Goal: Information Seeking & Learning: Learn about a topic

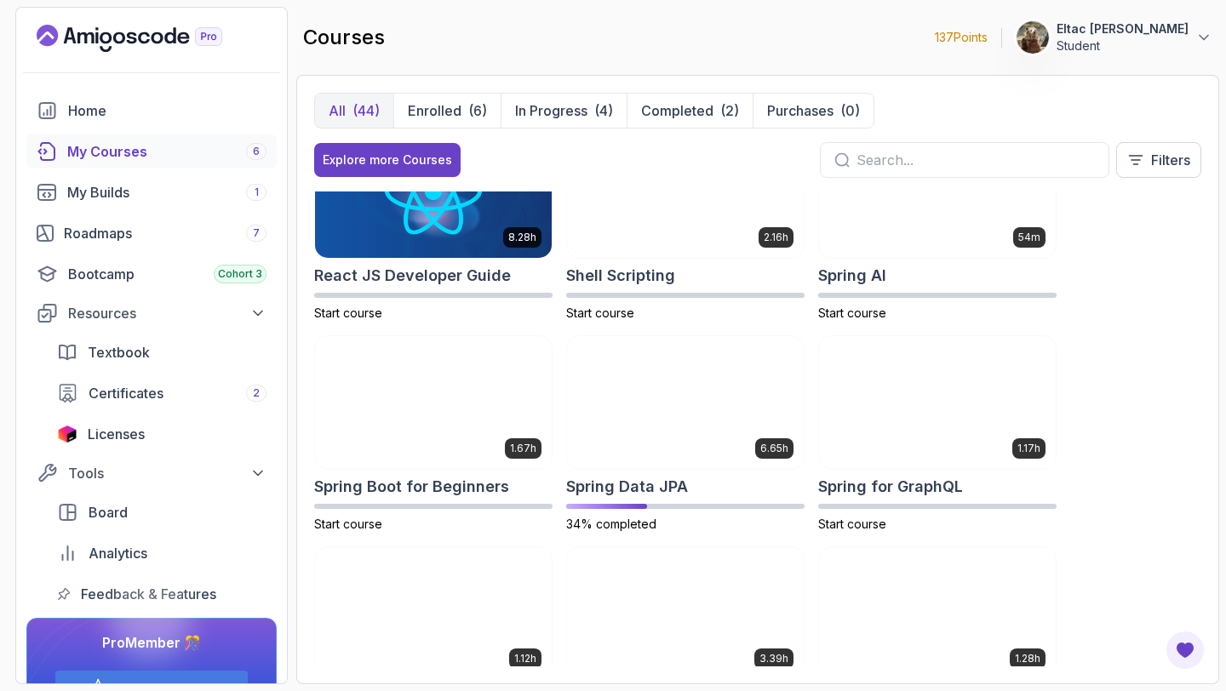
scroll to position [2379, 0]
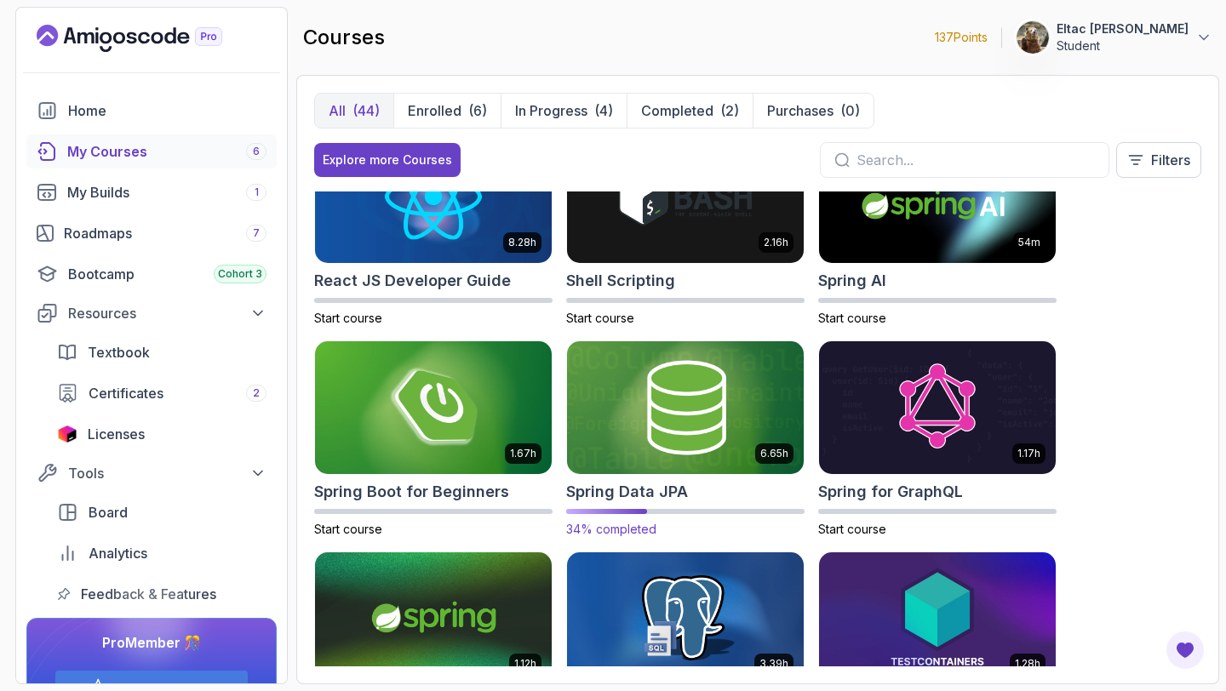
click at [595, 493] on h2 "Spring Data JPA" at bounding box center [627, 492] width 122 height 24
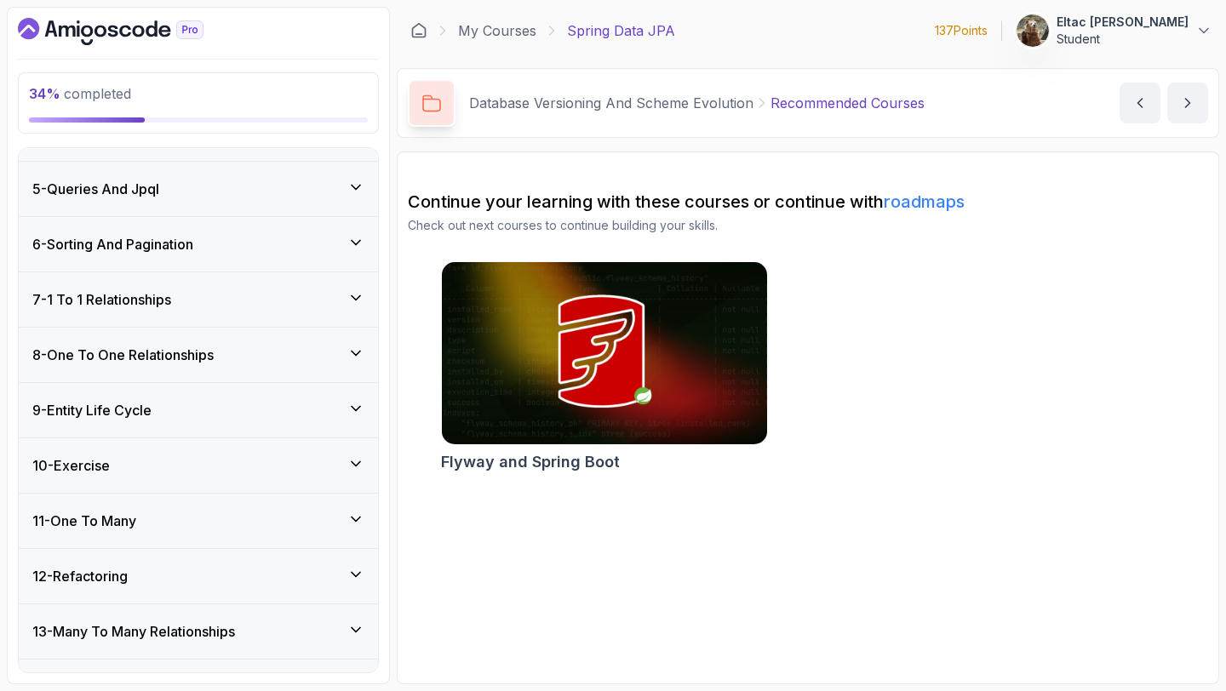
scroll to position [209, 0]
click at [214, 295] on div "7 - 1 To 1 Relationships" at bounding box center [198, 298] width 332 height 20
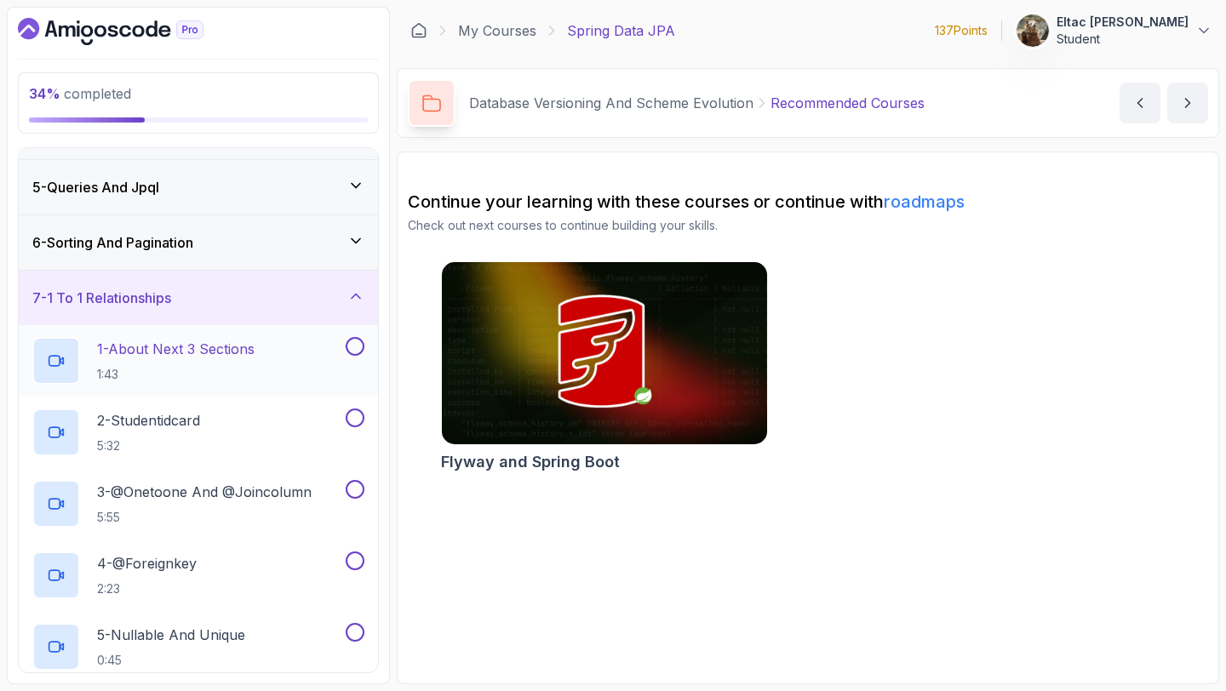
click at [154, 351] on p "1 - About Next 3 Sections" at bounding box center [175, 349] width 157 height 20
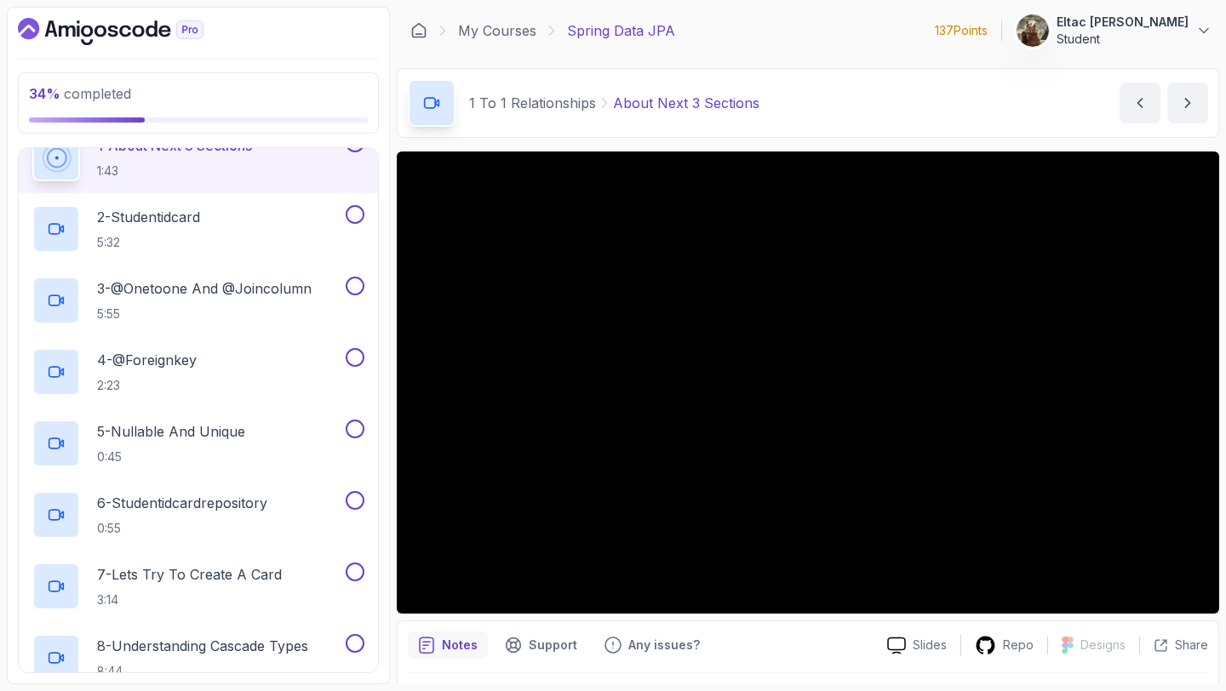
scroll to position [419, 0]
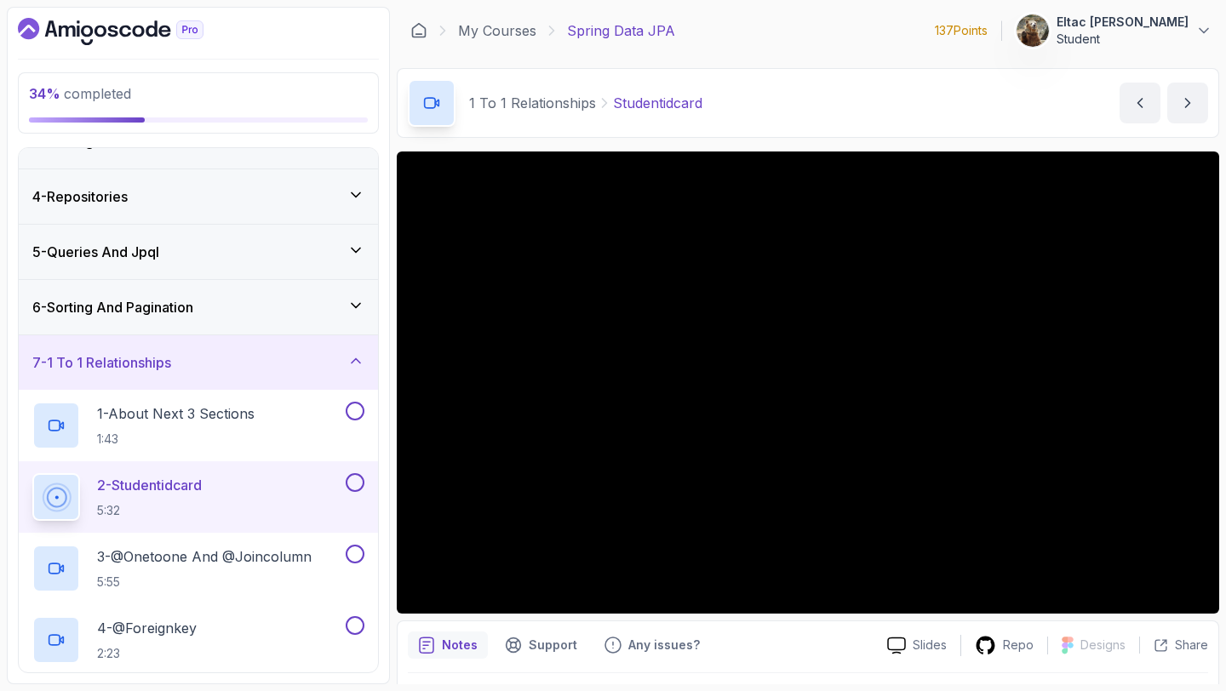
scroll to position [152, 0]
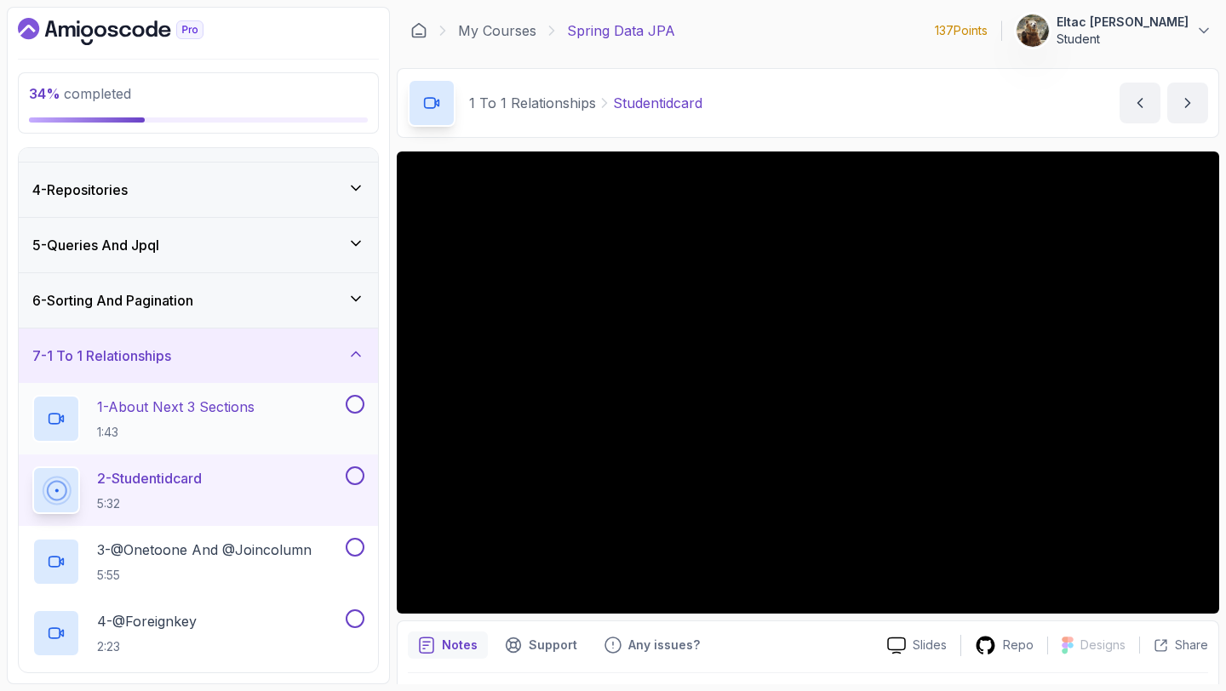
click at [351, 406] on button at bounding box center [355, 404] width 19 height 19
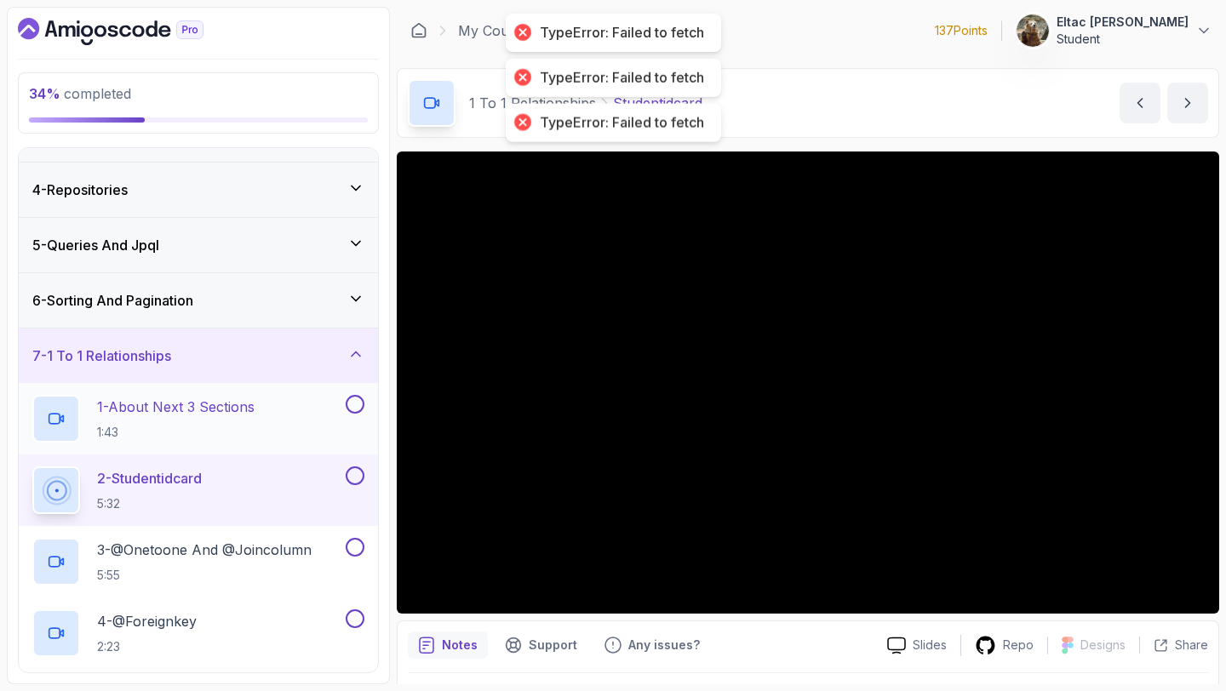
click at [351, 406] on button at bounding box center [355, 404] width 19 height 19
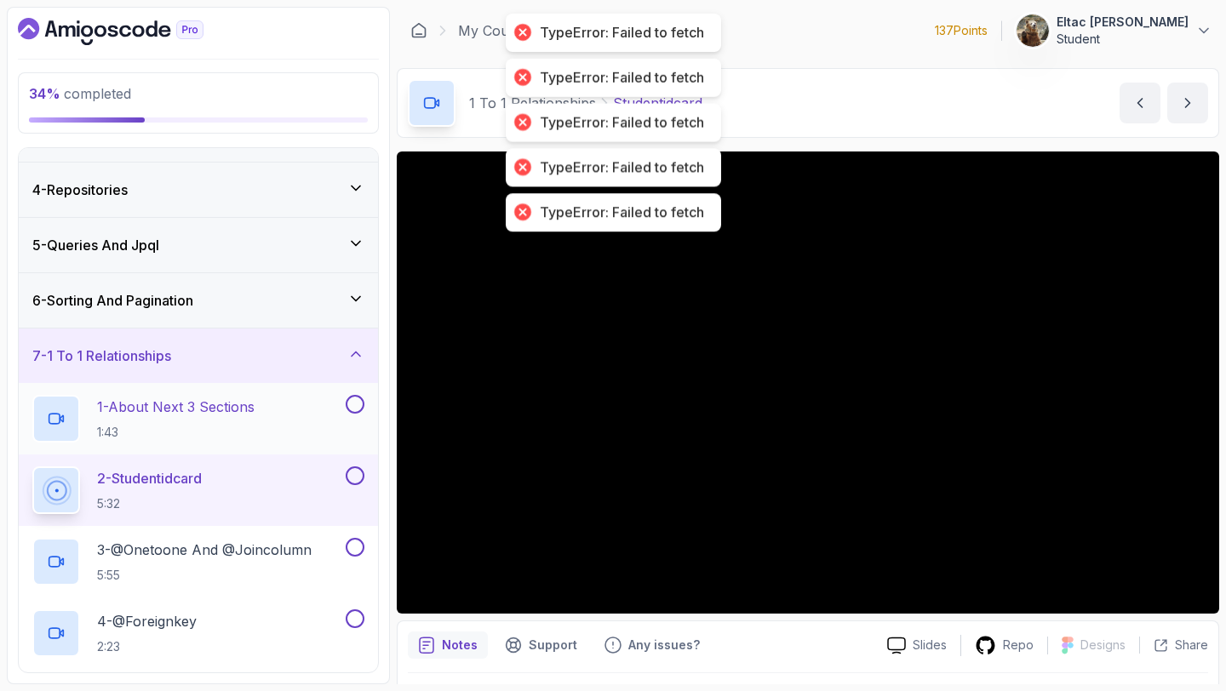
click at [351, 406] on button at bounding box center [355, 404] width 19 height 19
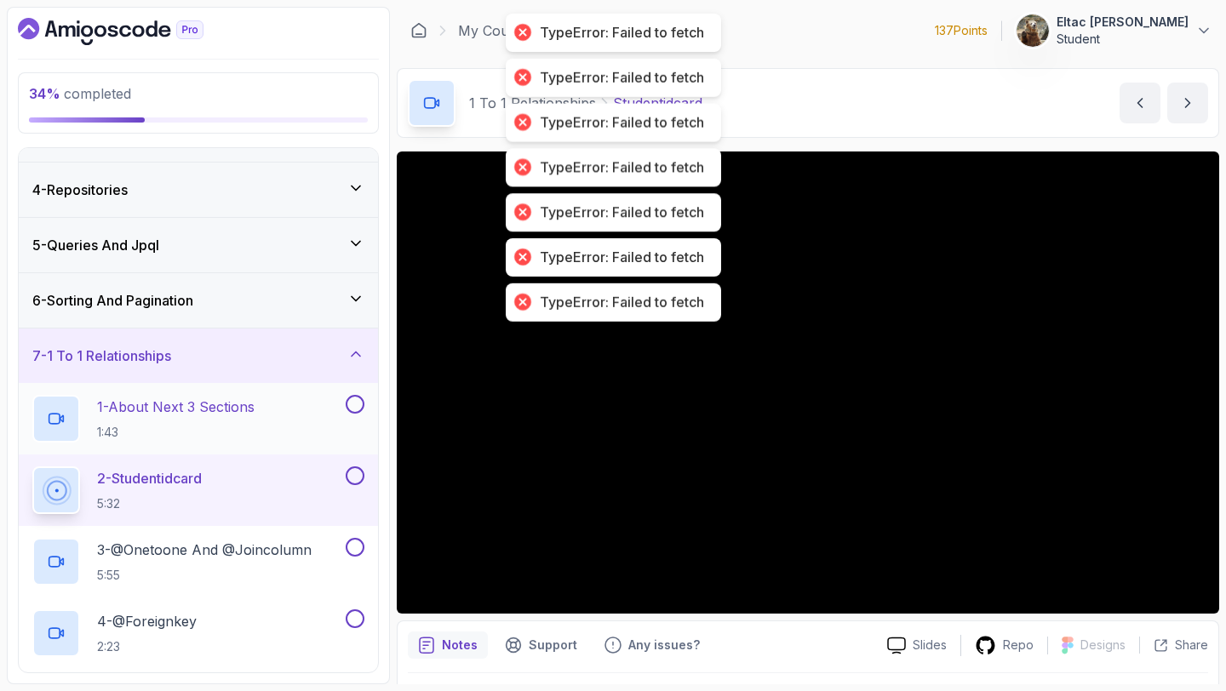
click at [351, 406] on button at bounding box center [355, 404] width 19 height 19
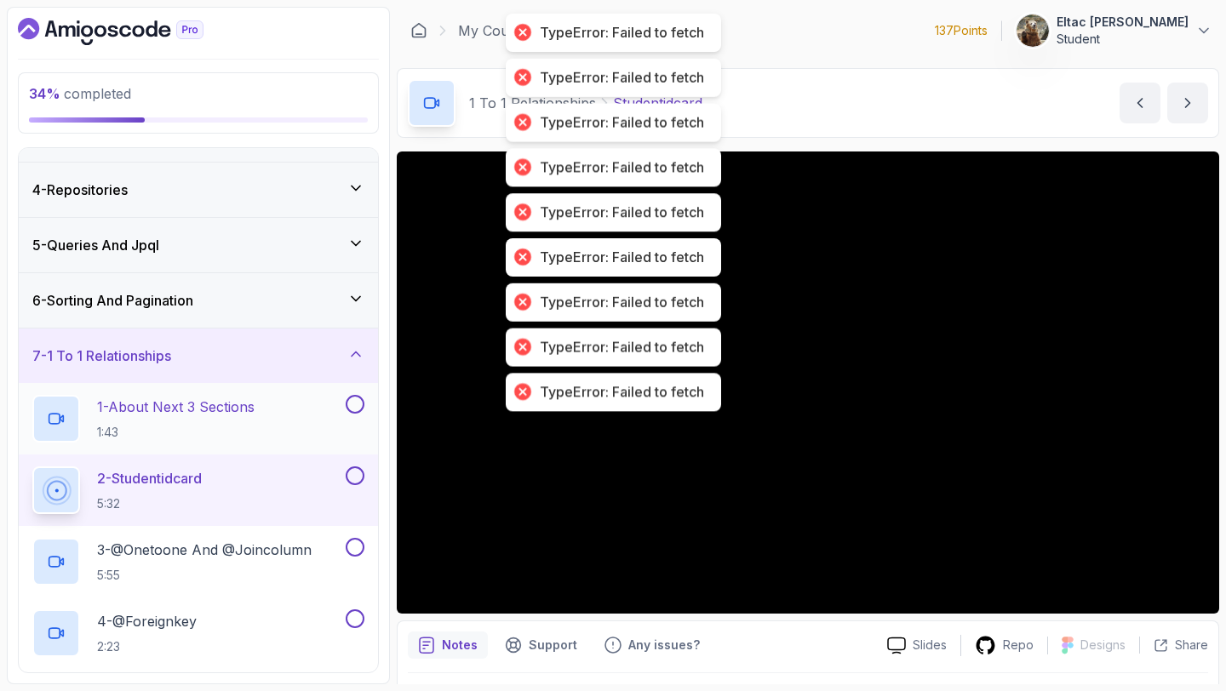
click at [351, 406] on button at bounding box center [355, 404] width 19 height 19
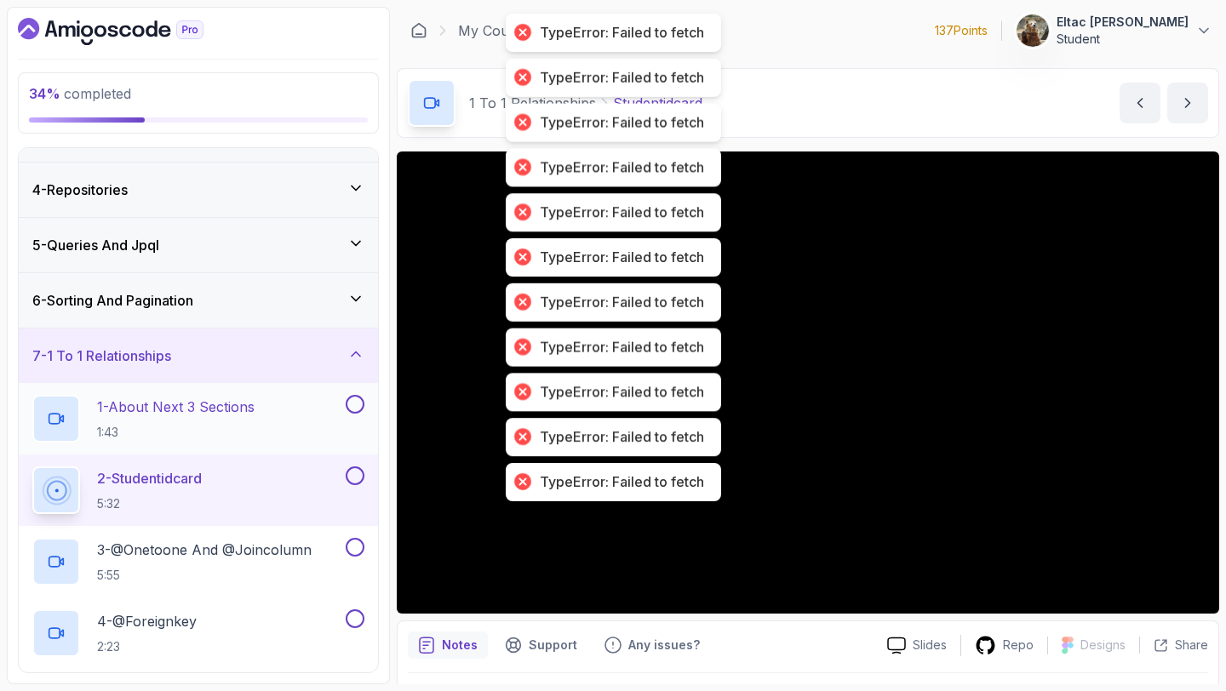
click at [351, 406] on button at bounding box center [355, 404] width 19 height 19
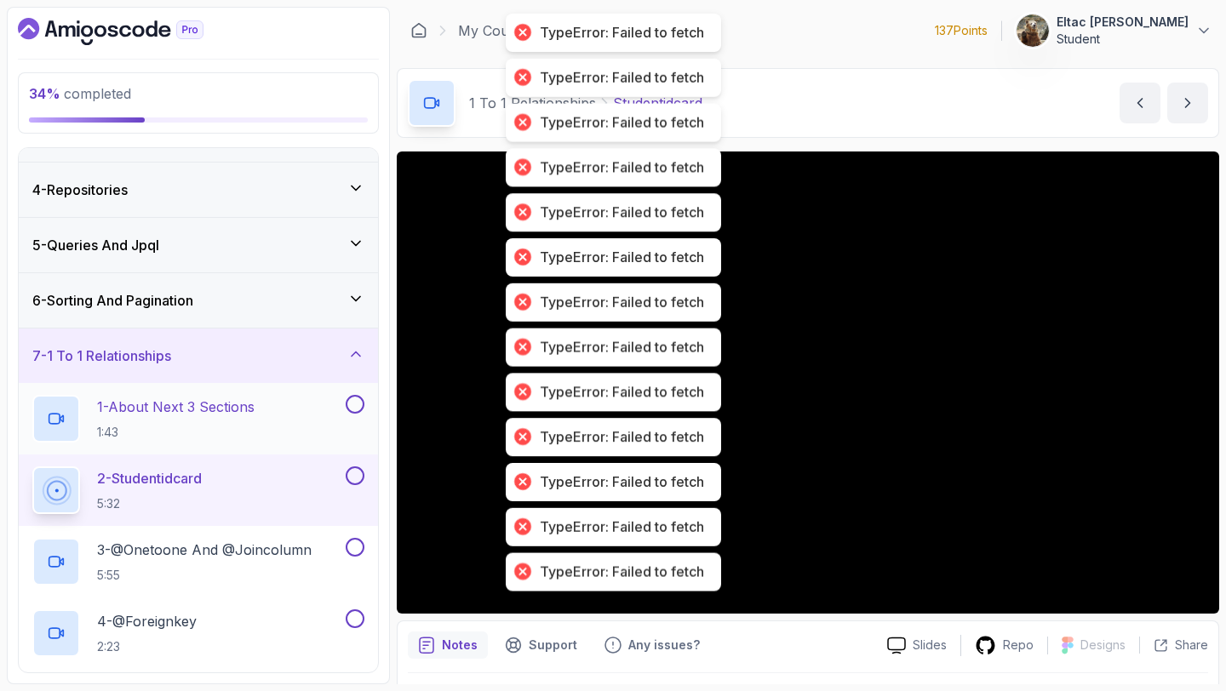
click at [351, 406] on button at bounding box center [355, 404] width 19 height 19
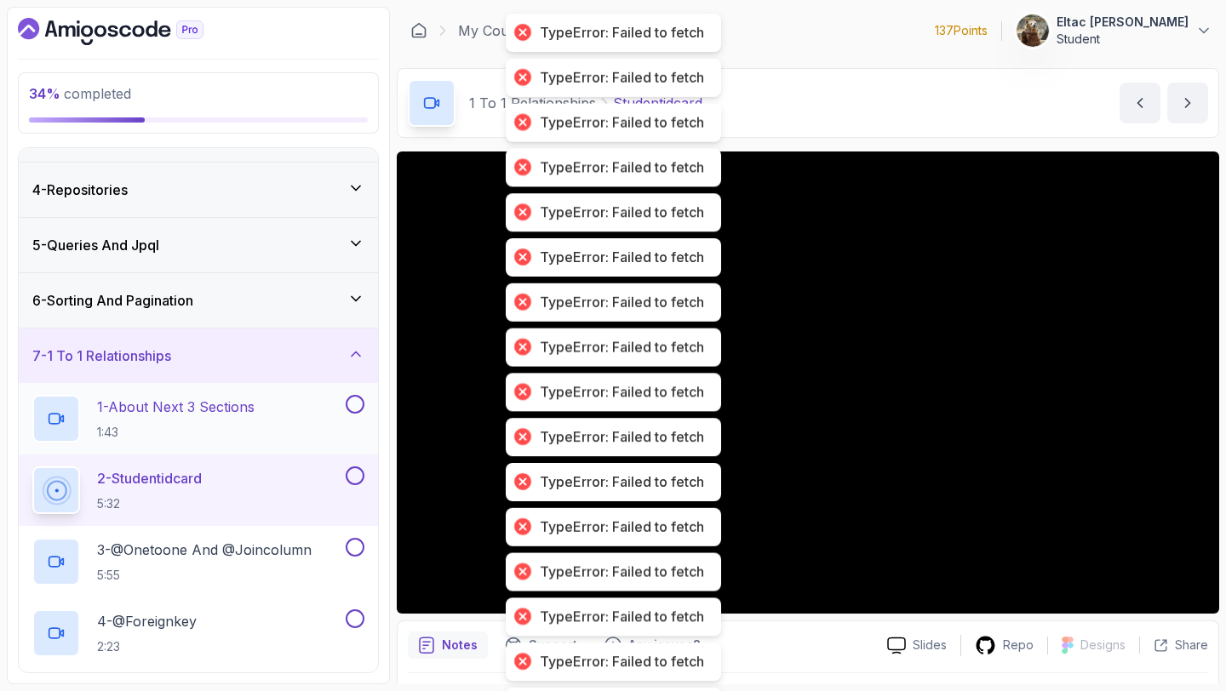
click at [351, 406] on button at bounding box center [355, 404] width 19 height 19
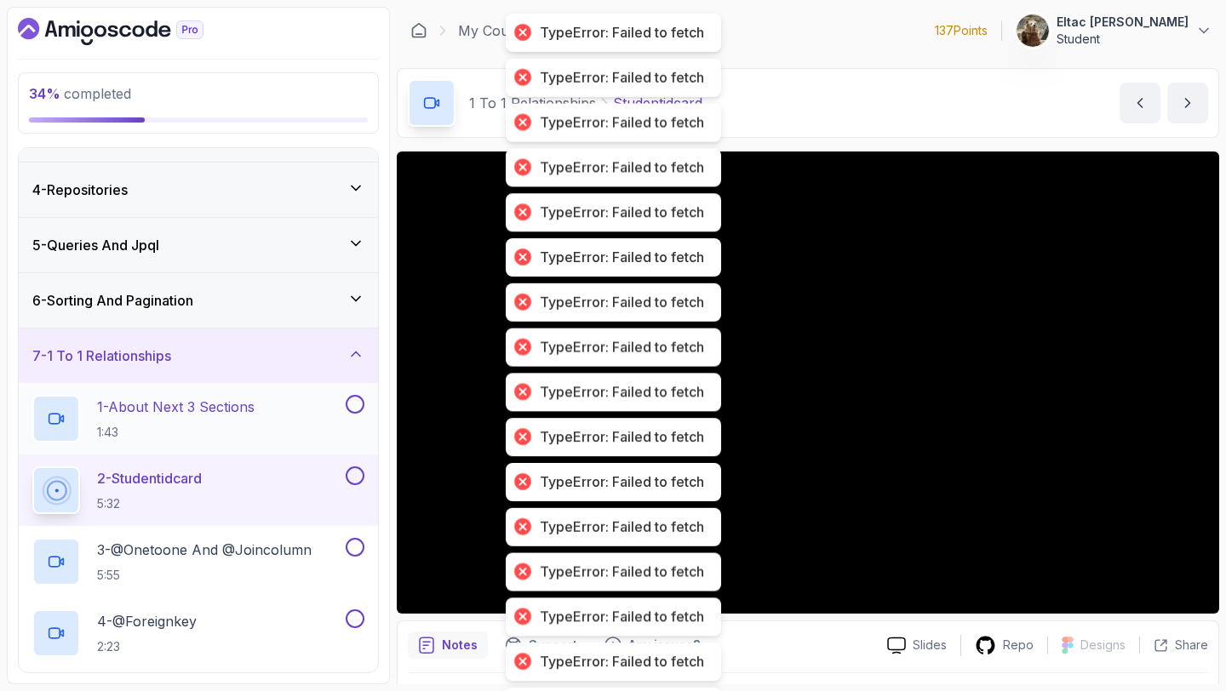
click at [351, 406] on button at bounding box center [355, 404] width 19 height 19
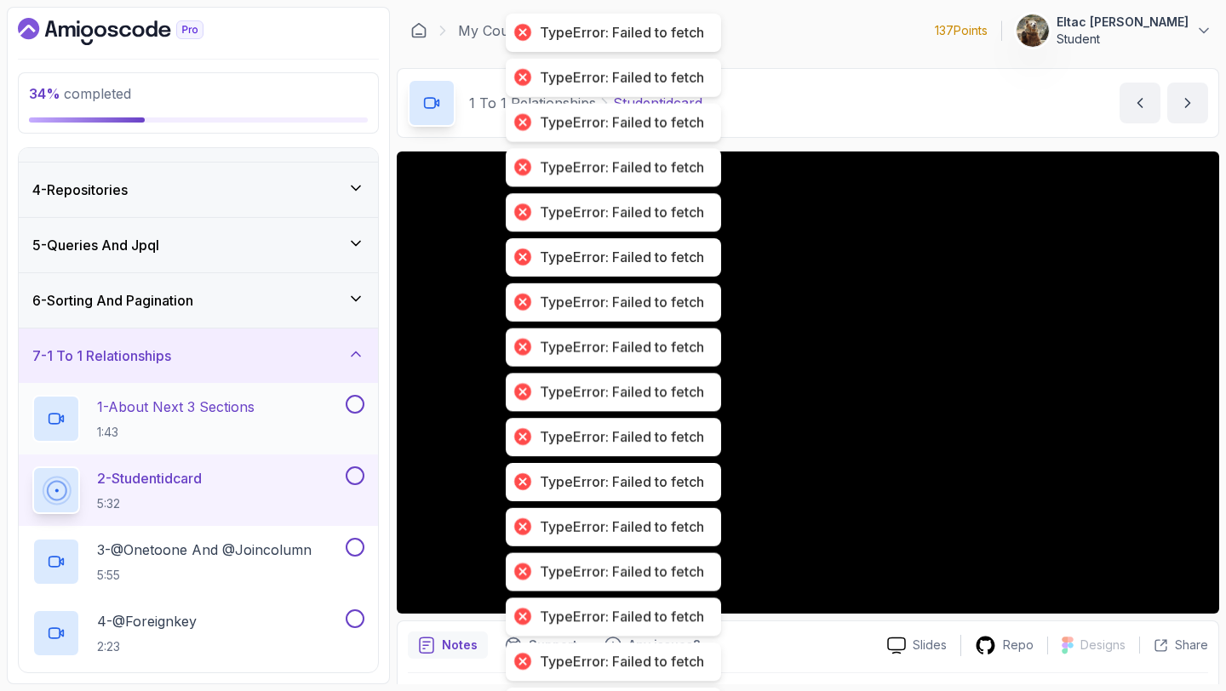
click at [351, 406] on button at bounding box center [355, 404] width 19 height 19
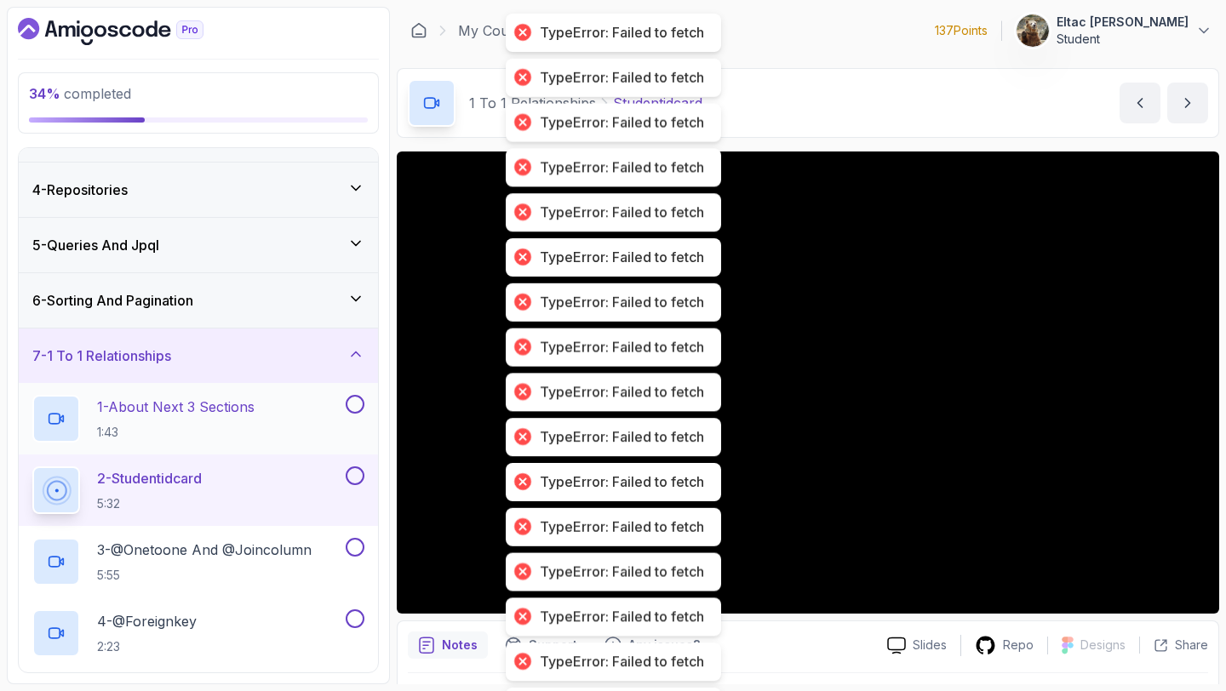
click at [351, 406] on button at bounding box center [355, 404] width 19 height 19
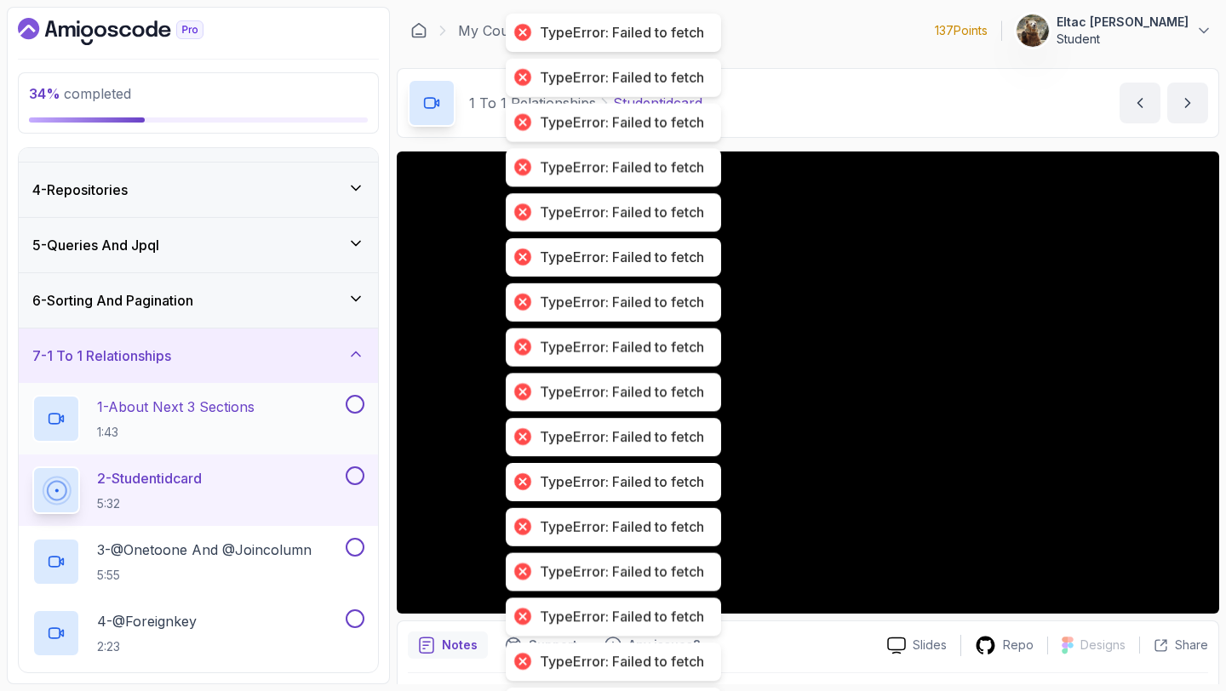
click at [351, 406] on button at bounding box center [355, 404] width 19 height 19
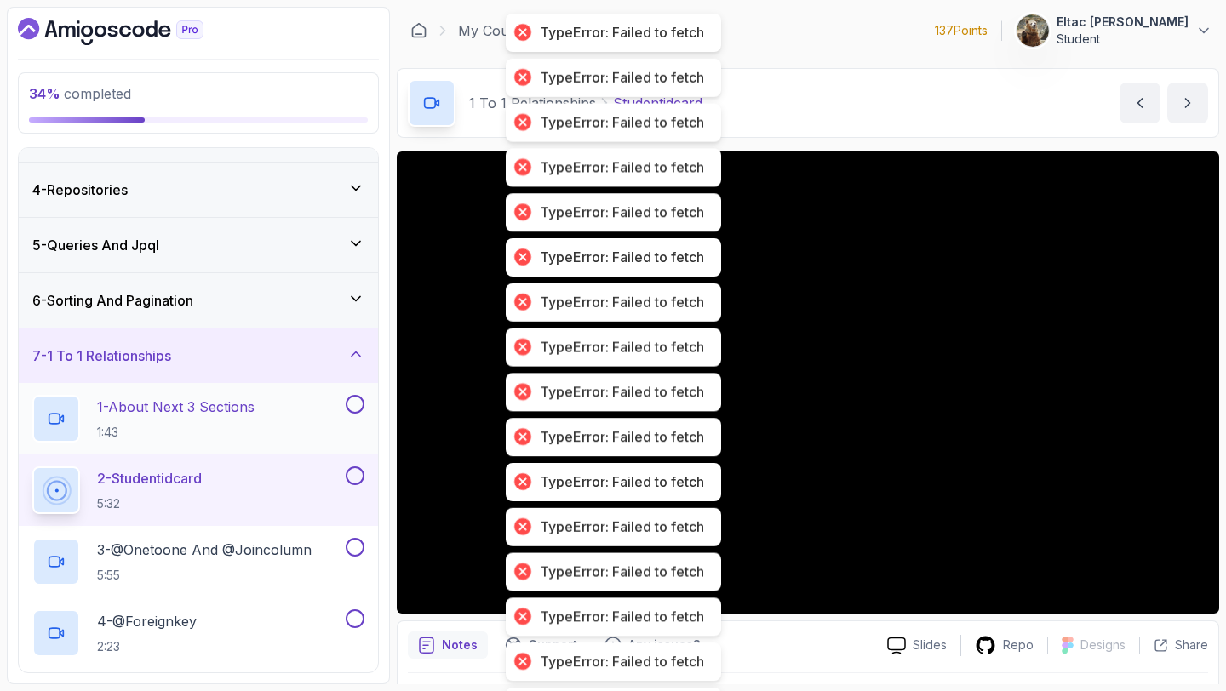
click at [351, 406] on button at bounding box center [355, 404] width 19 height 19
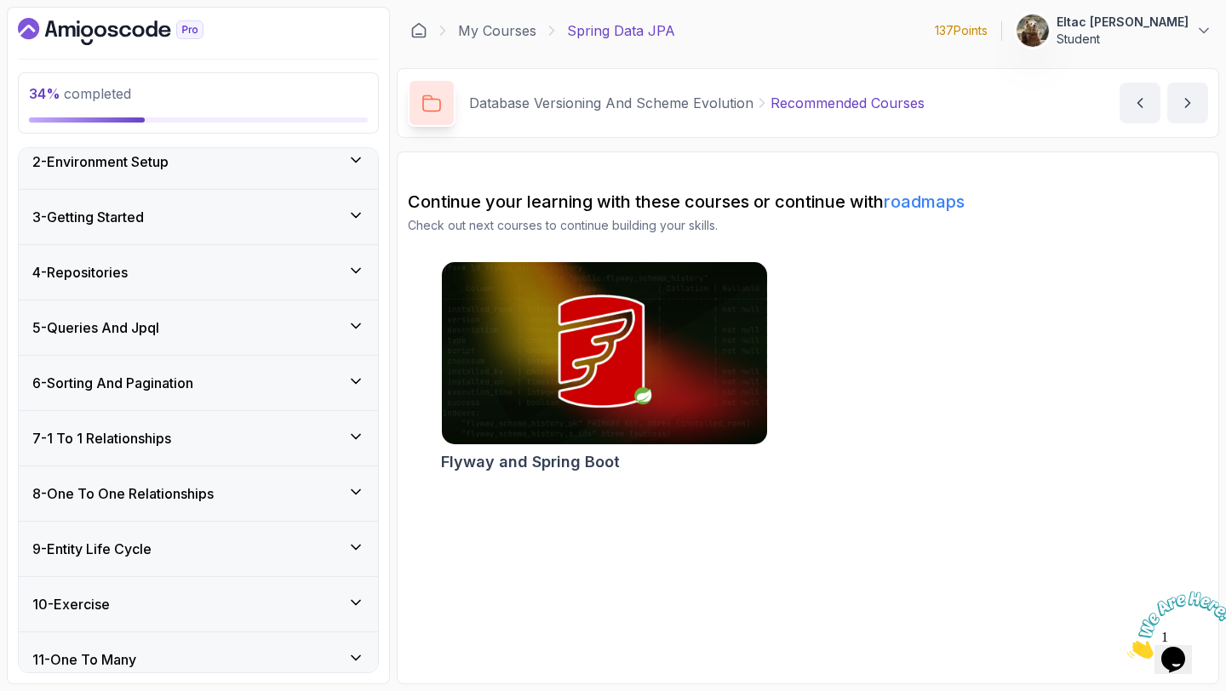
scroll to position [76, 0]
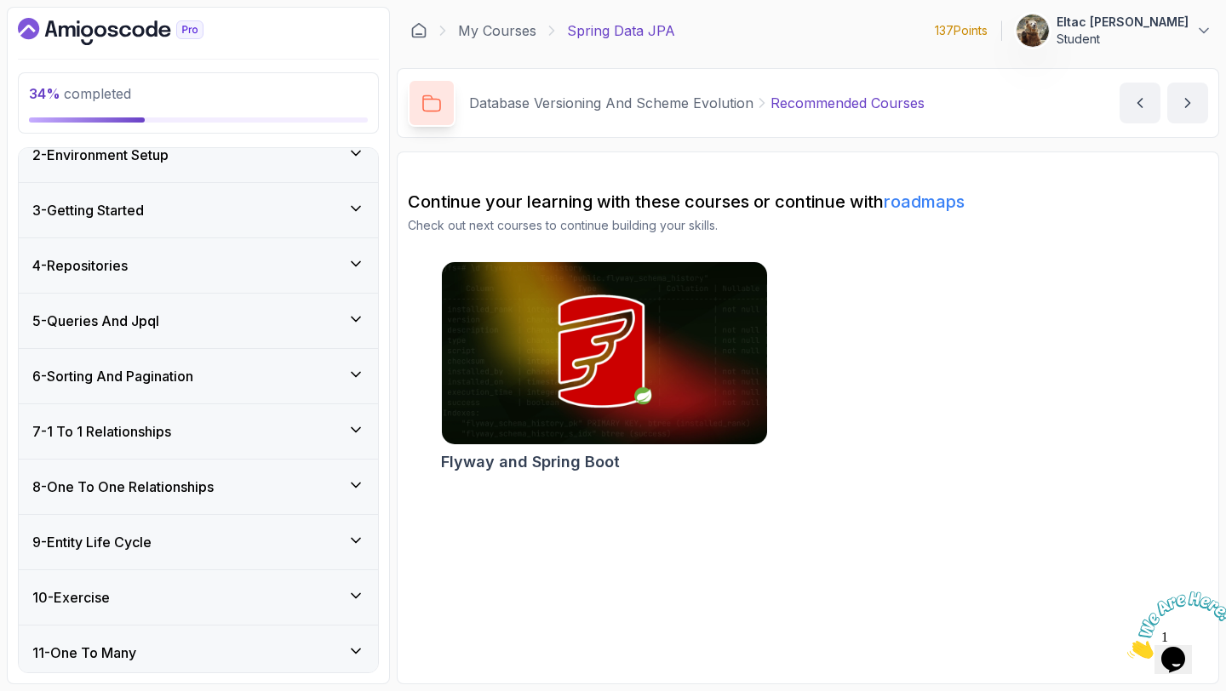
click at [275, 425] on div "7 - 1 To 1 Relationships" at bounding box center [198, 431] width 332 height 20
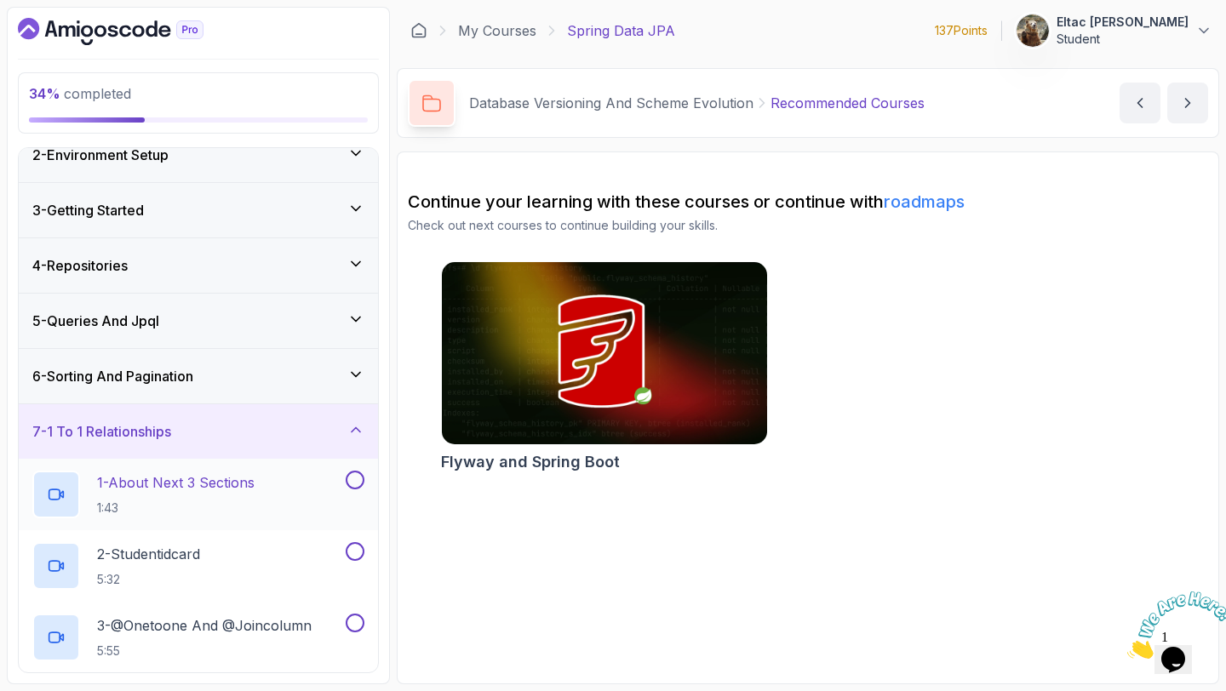
click at [342, 478] on div at bounding box center [353, 480] width 22 height 19
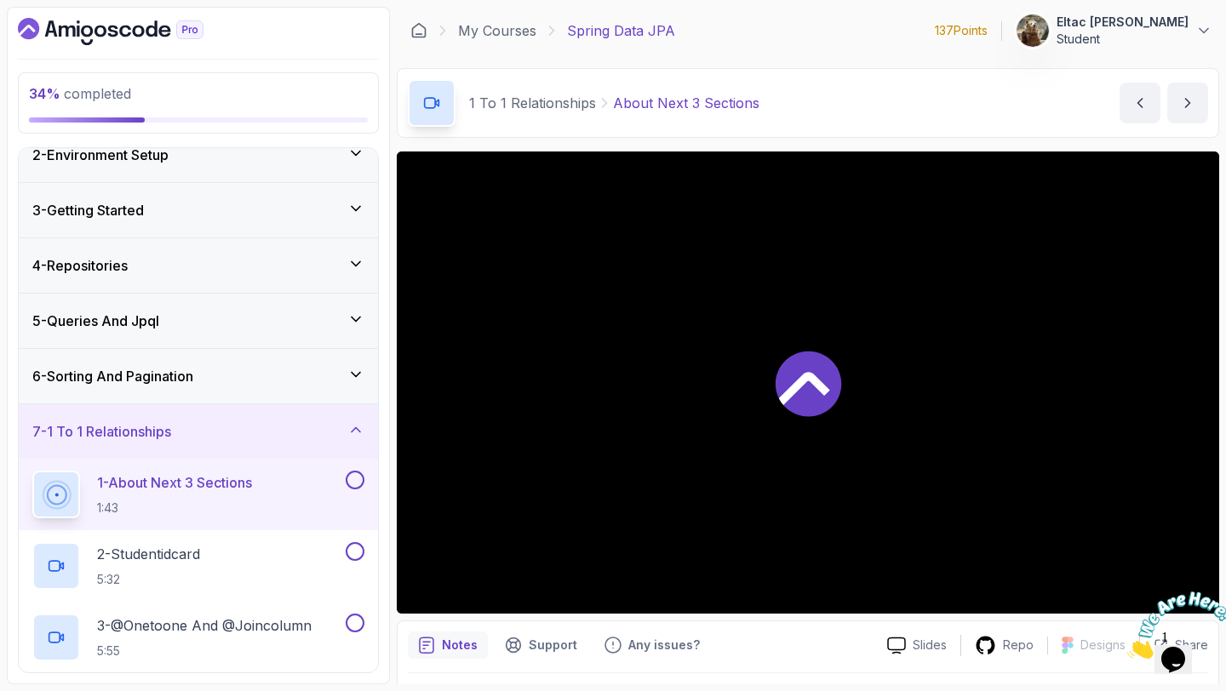
click at [362, 483] on button at bounding box center [355, 480] width 19 height 19
click at [243, 560] on div "2 - Studentidcard 5:32" at bounding box center [187, 566] width 310 height 48
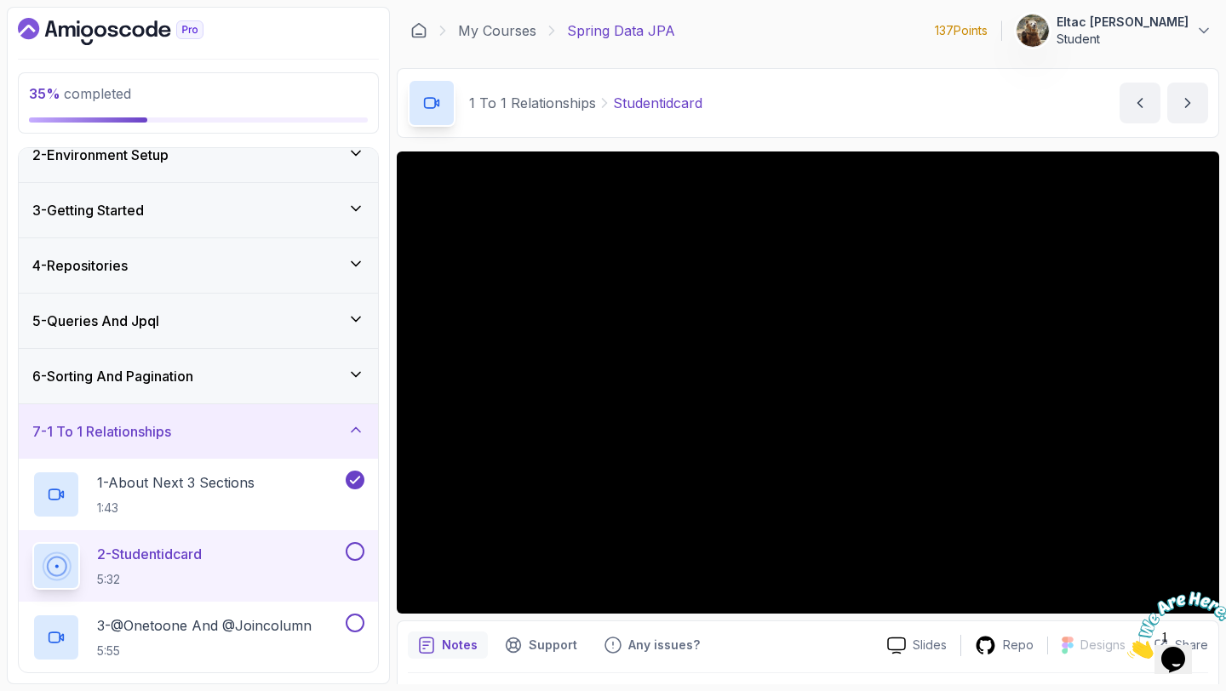
scroll to position [48, 0]
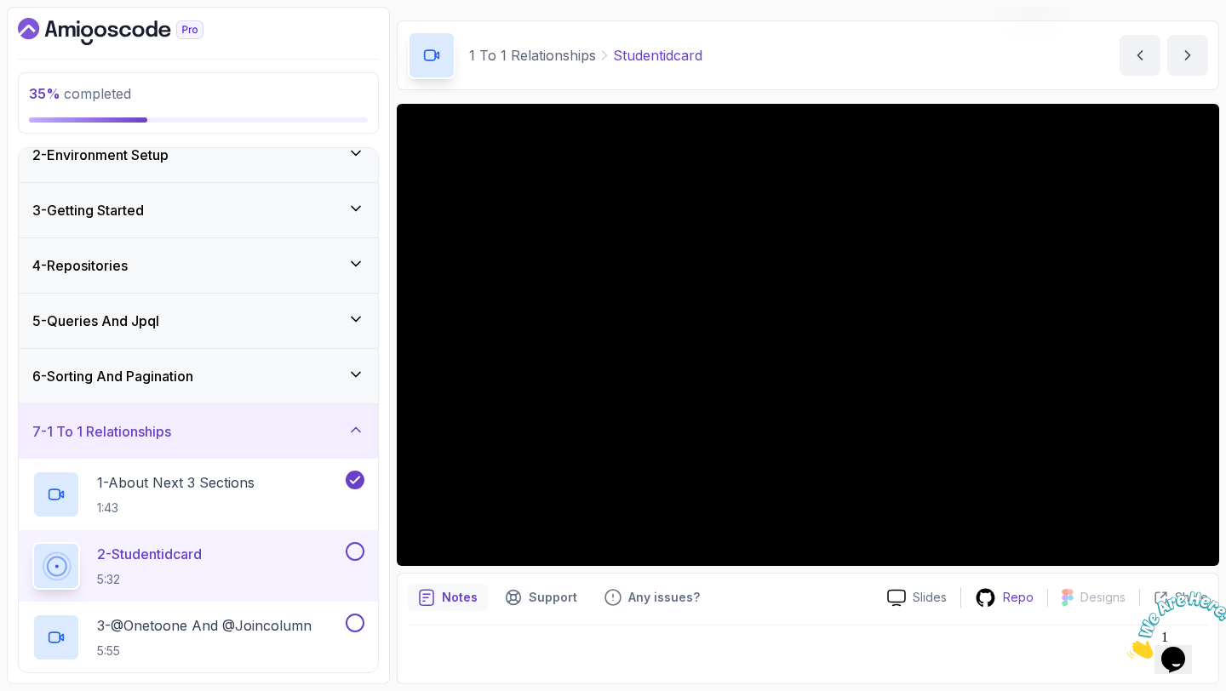
click at [987, 598] on icon at bounding box center [985, 597] width 21 height 21
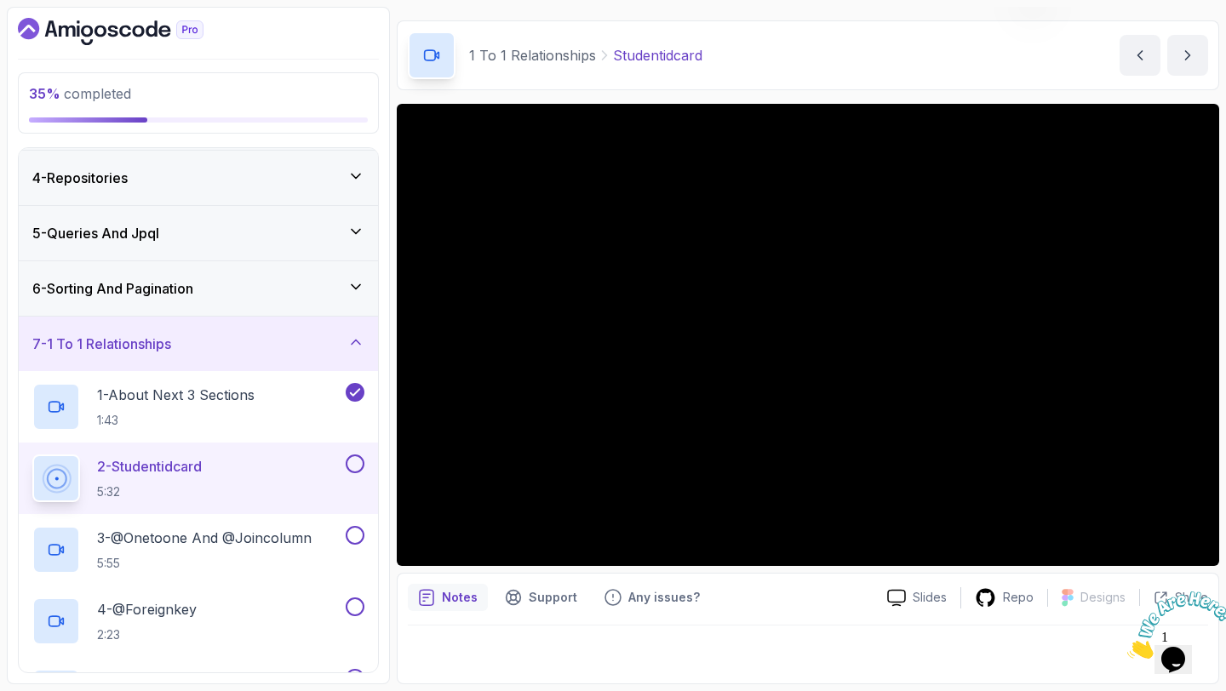
scroll to position [208, 0]
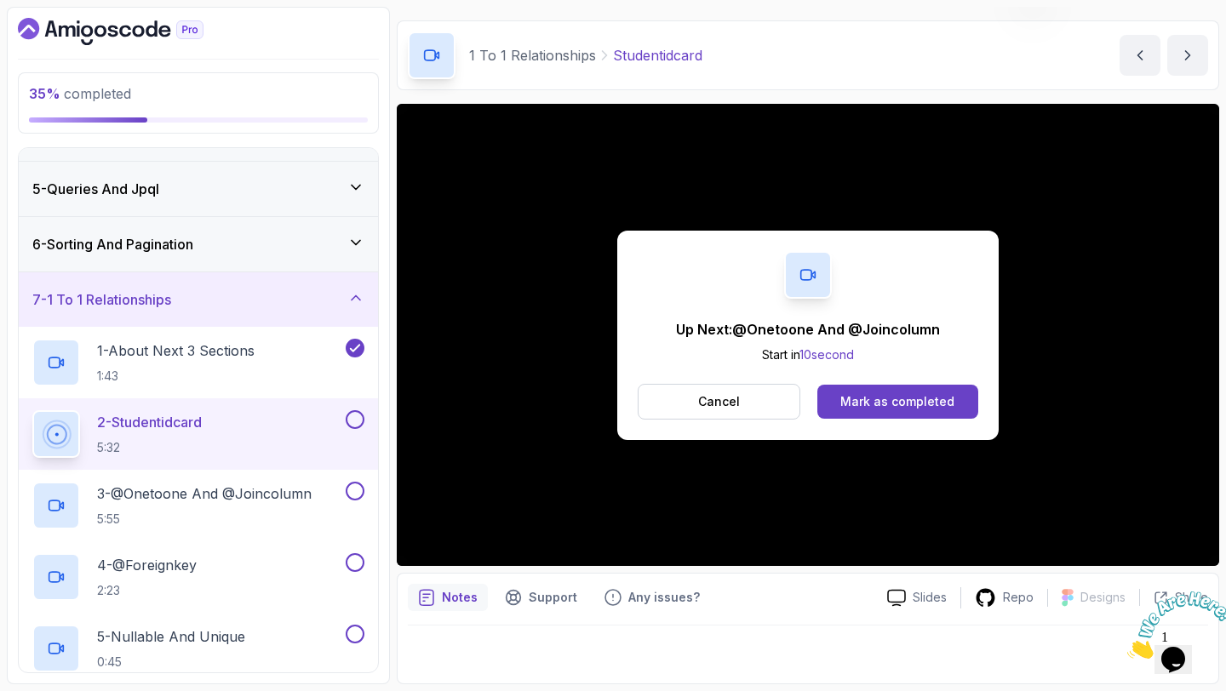
click at [354, 423] on button at bounding box center [355, 419] width 19 height 19
click at [257, 503] on p "3 - @Onetoone And @Joincolumn" at bounding box center [204, 494] width 215 height 20
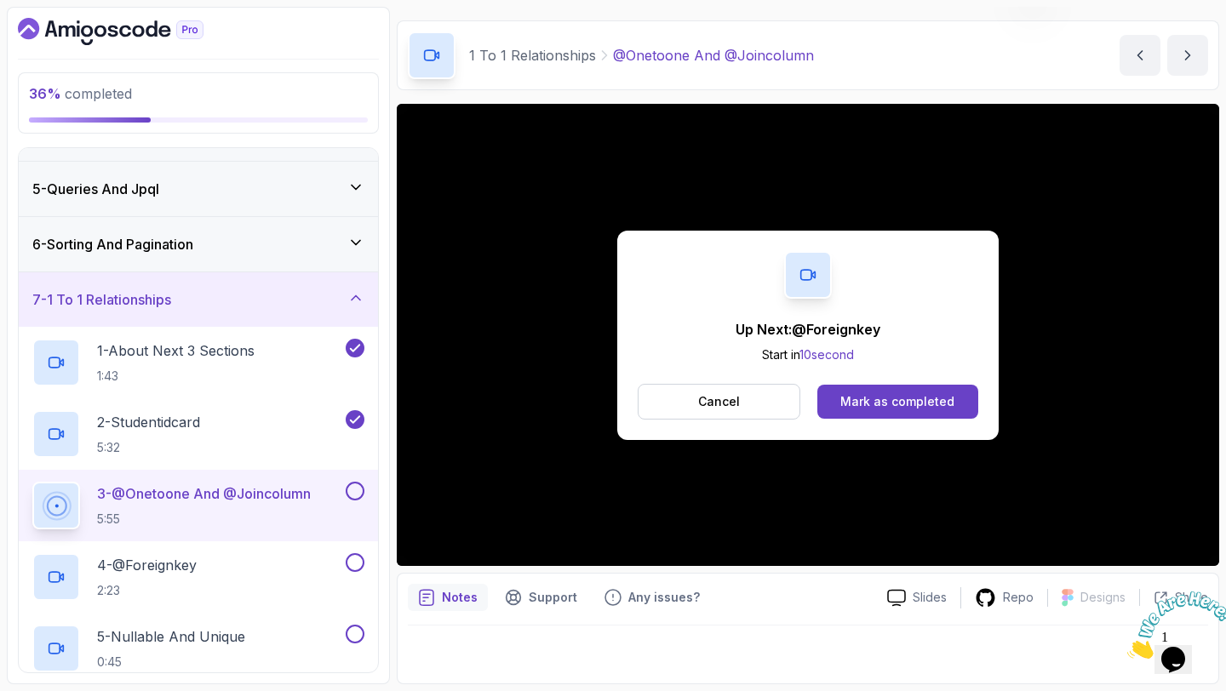
click at [349, 490] on button at bounding box center [355, 491] width 19 height 19
click at [842, 402] on button "Mark as completed" at bounding box center [897, 402] width 161 height 34
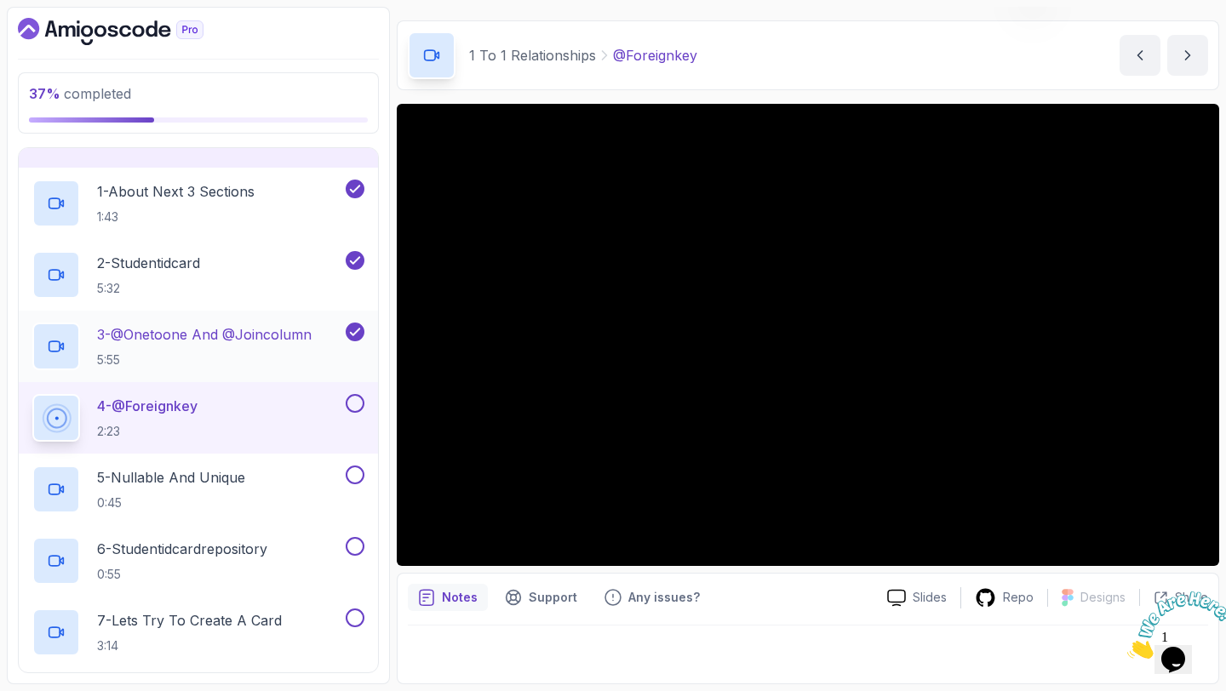
scroll to position [380, 0]
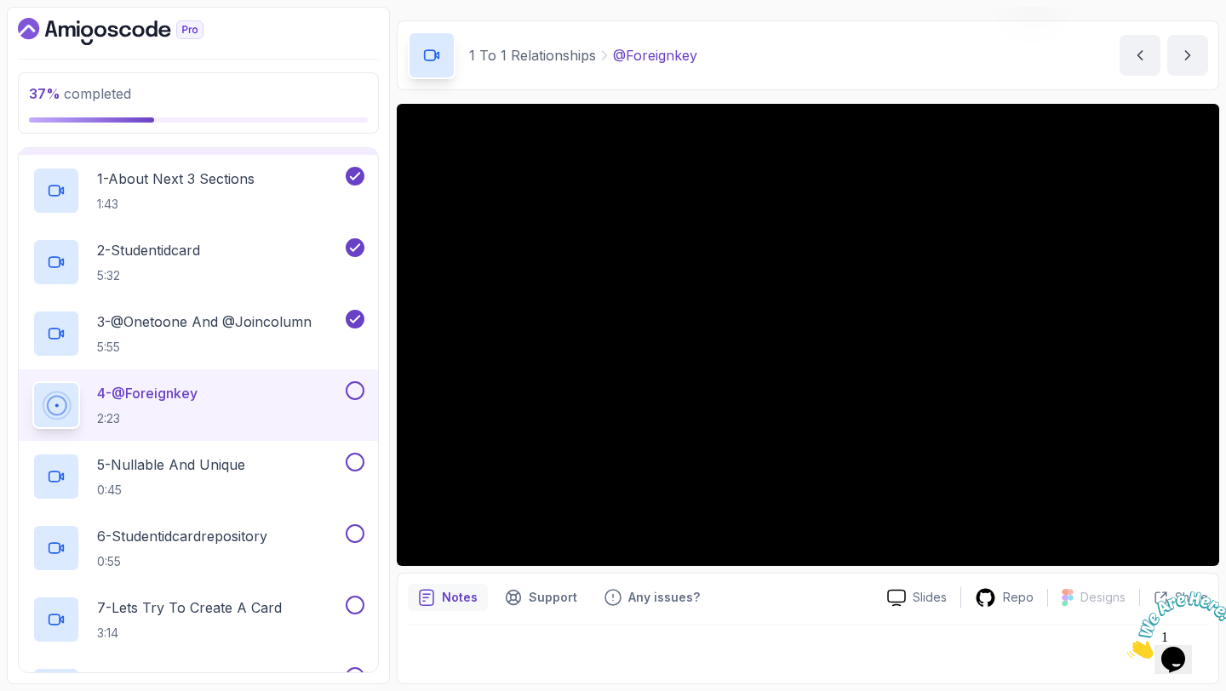
click at [355, 392] on button at bounding box center [355, 390] width 19 height 19
click at [196, 470] on p "5 - Nullable And Unique" at bounding box center [171, 465] width 148 height 20
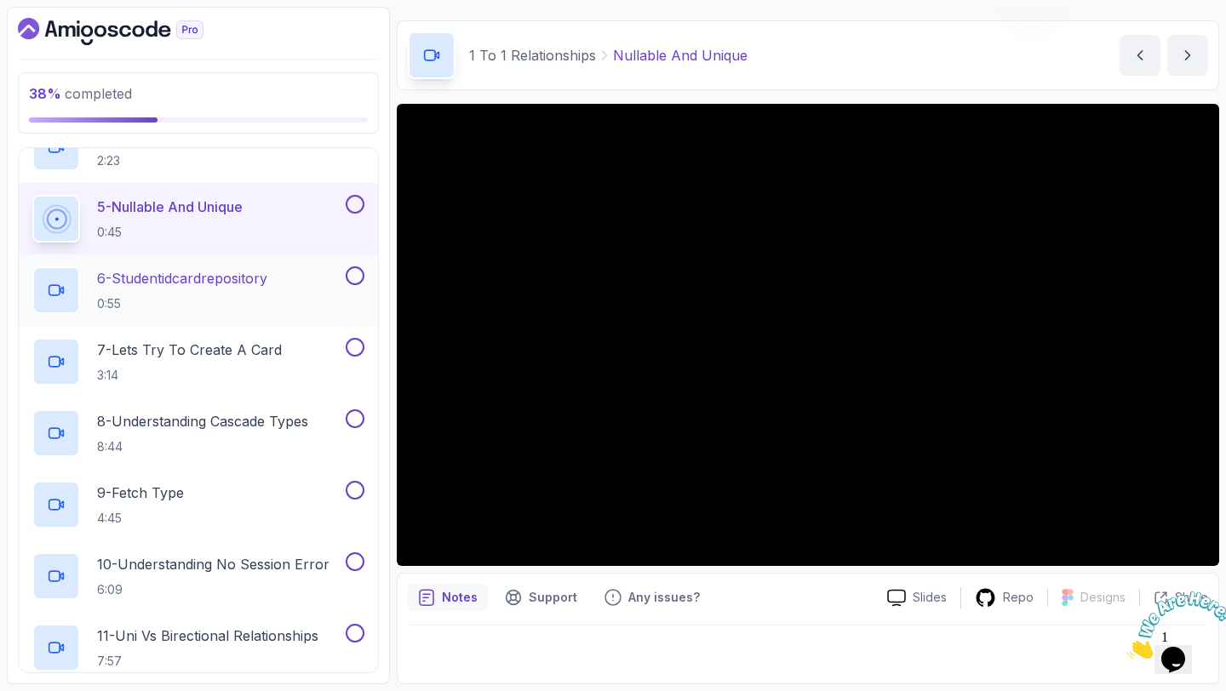
scroll to position [637, 0]
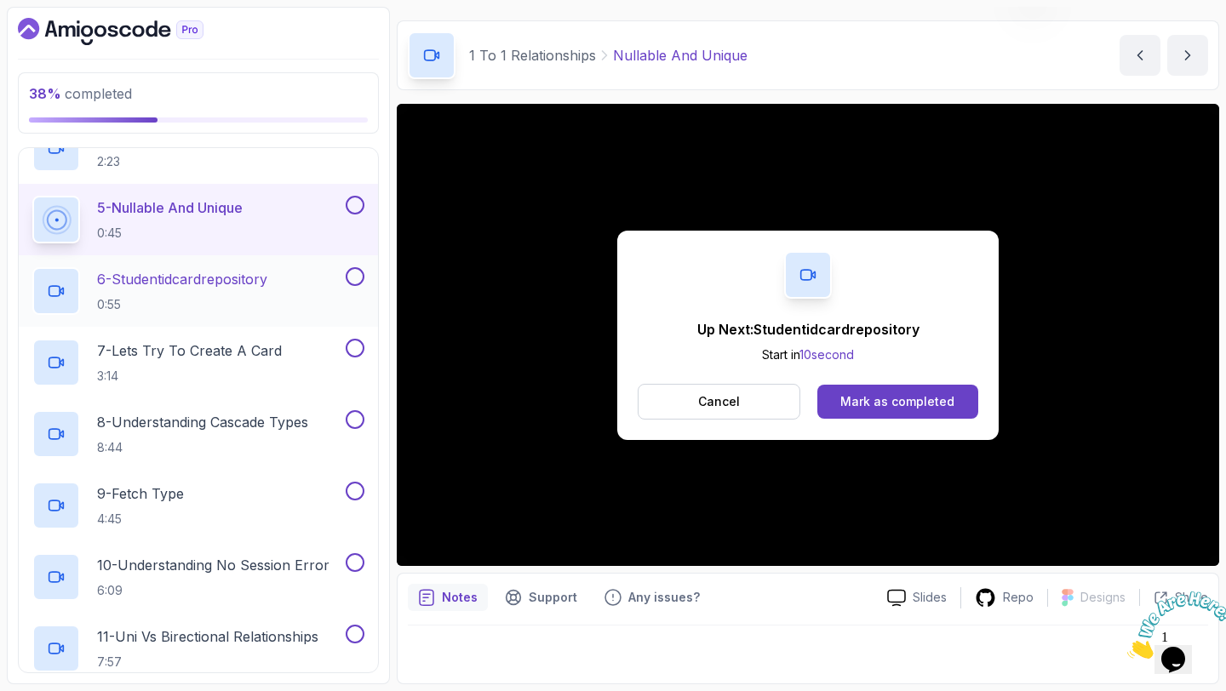
click at [203, 286] on p "6 - Studentidcardrepository" at bounding box center [182, 279] width 170 height 20
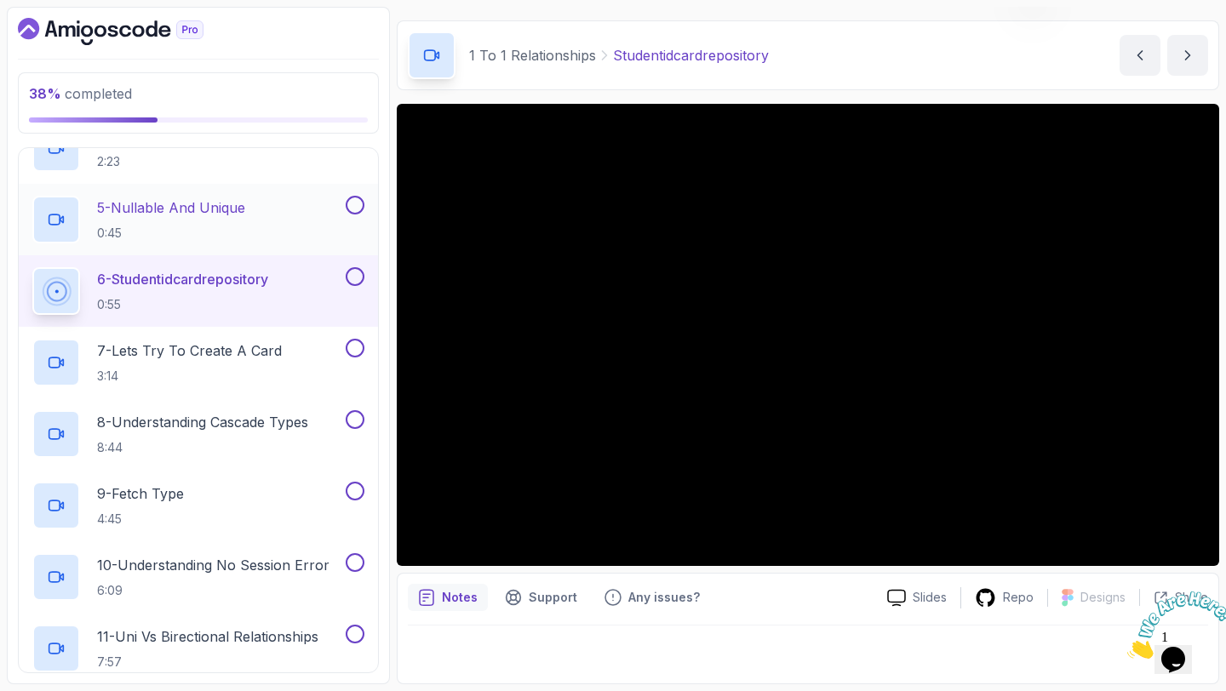
click at [349, 203] on button at bounding box center [355, 205] width 19 height 19
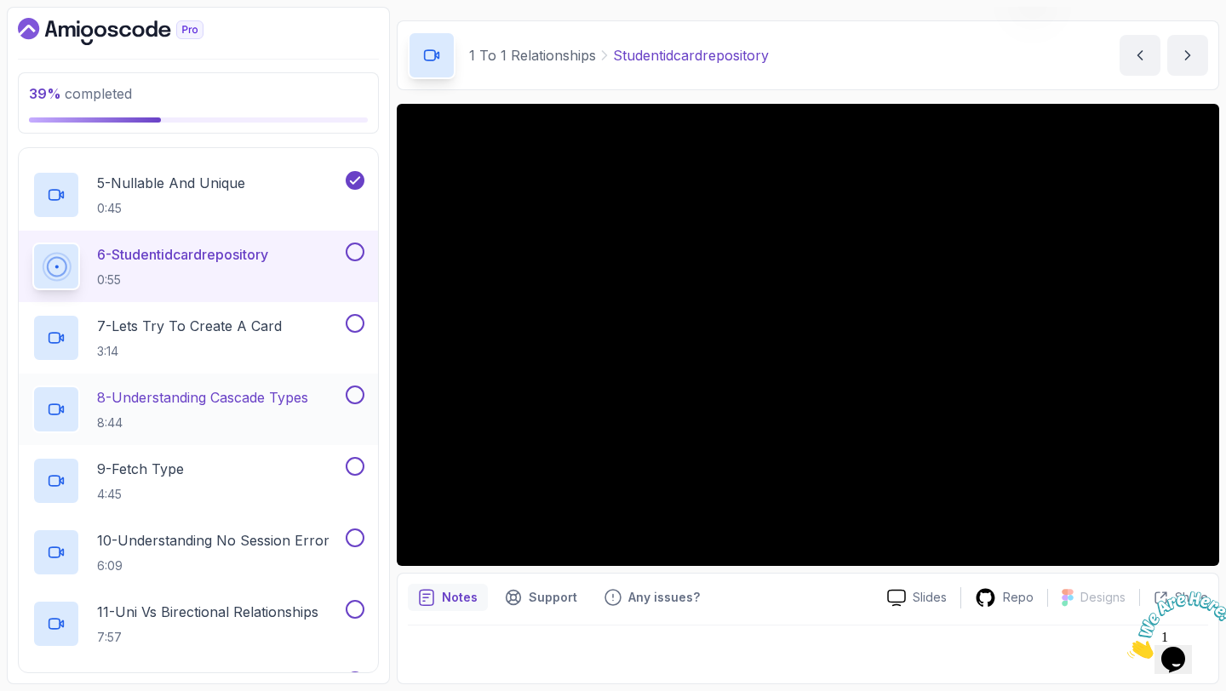
scroll to position [677, 0]
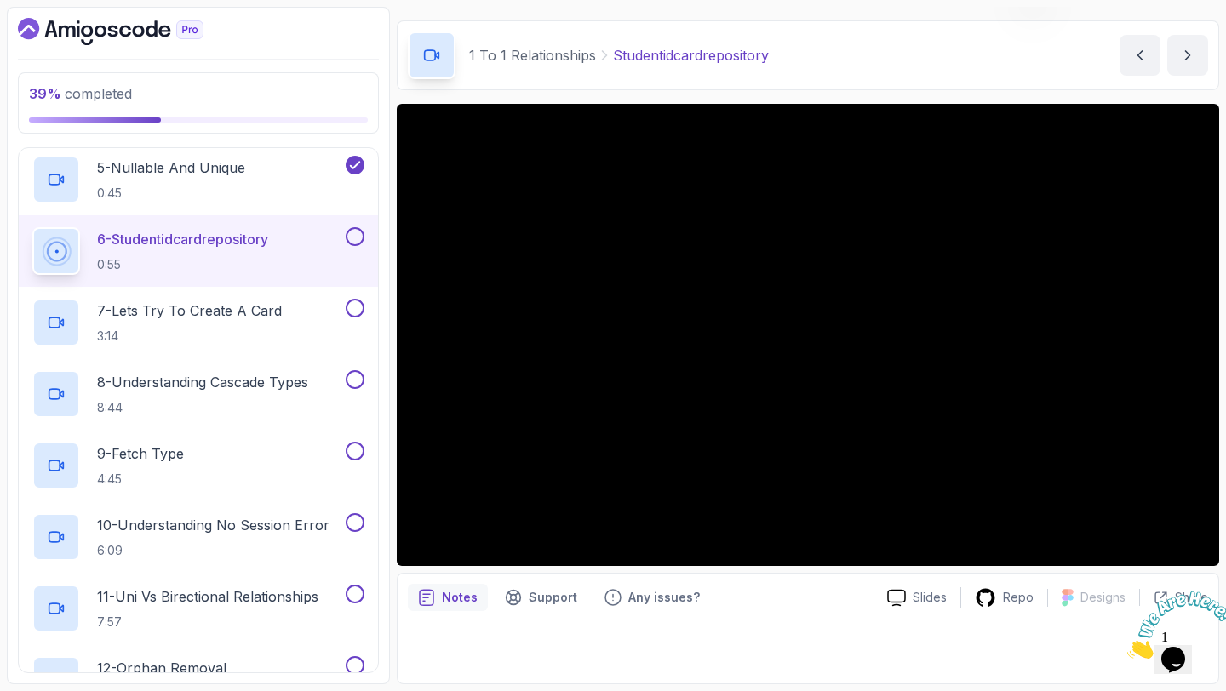
click at [358, 238] on button at bounding box center [355, 236] width 19 height 19
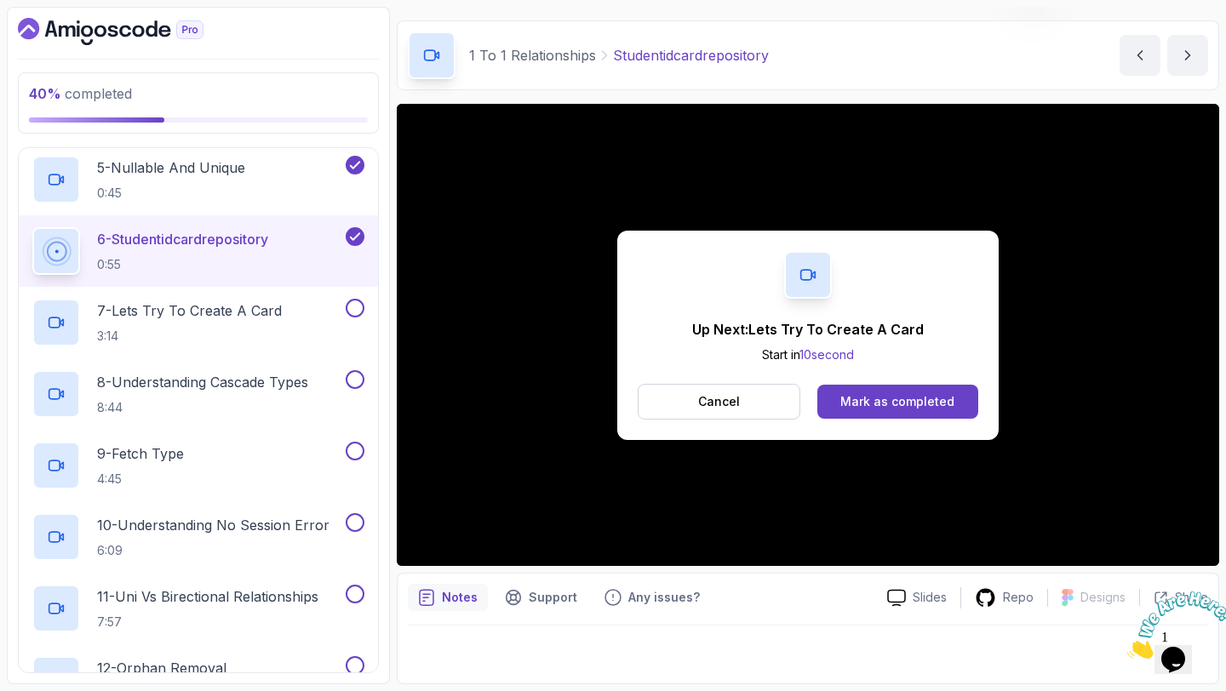
click at [532, 280] on div "Up Next: Lets Try To Create A Card Start in 10 second Cancel Mark as completed" at bounding box center [808, 335] width 822 height 462
click at [677, 400] on button "Cancel" at bounding box center [719, 402] width 163 height 36
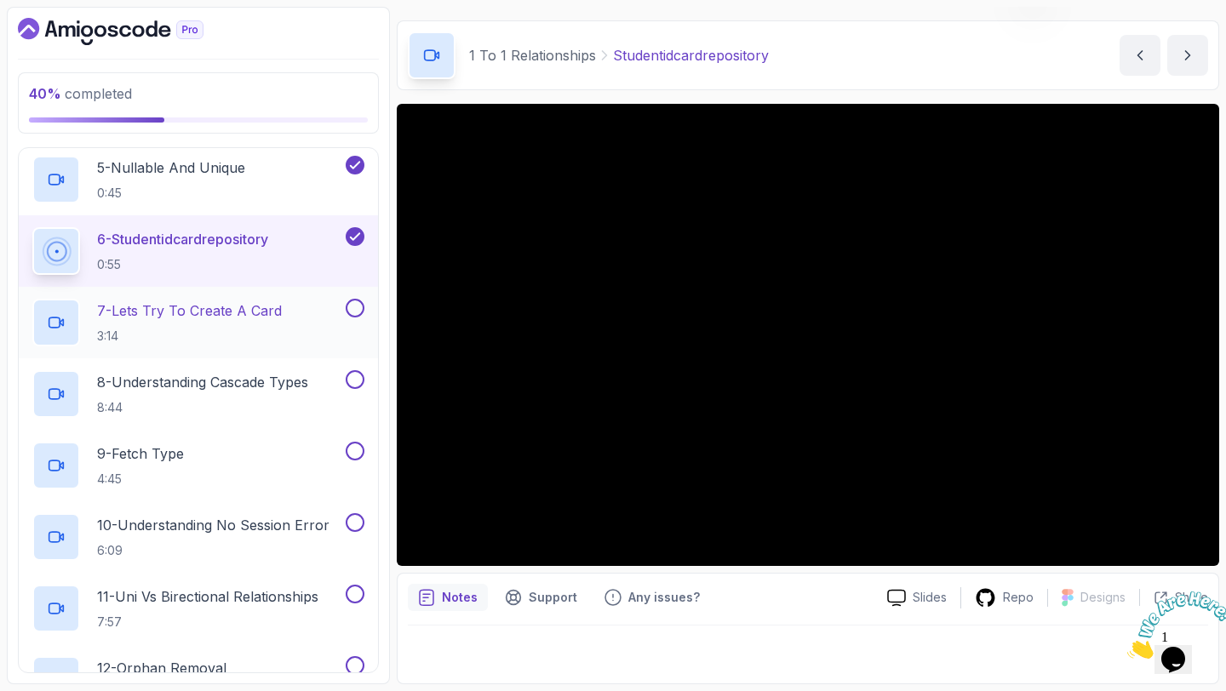
click at [216, 308] on p "7 - Lets Try To Create A Card" at bounding box center [189, 310] width 185 height 20
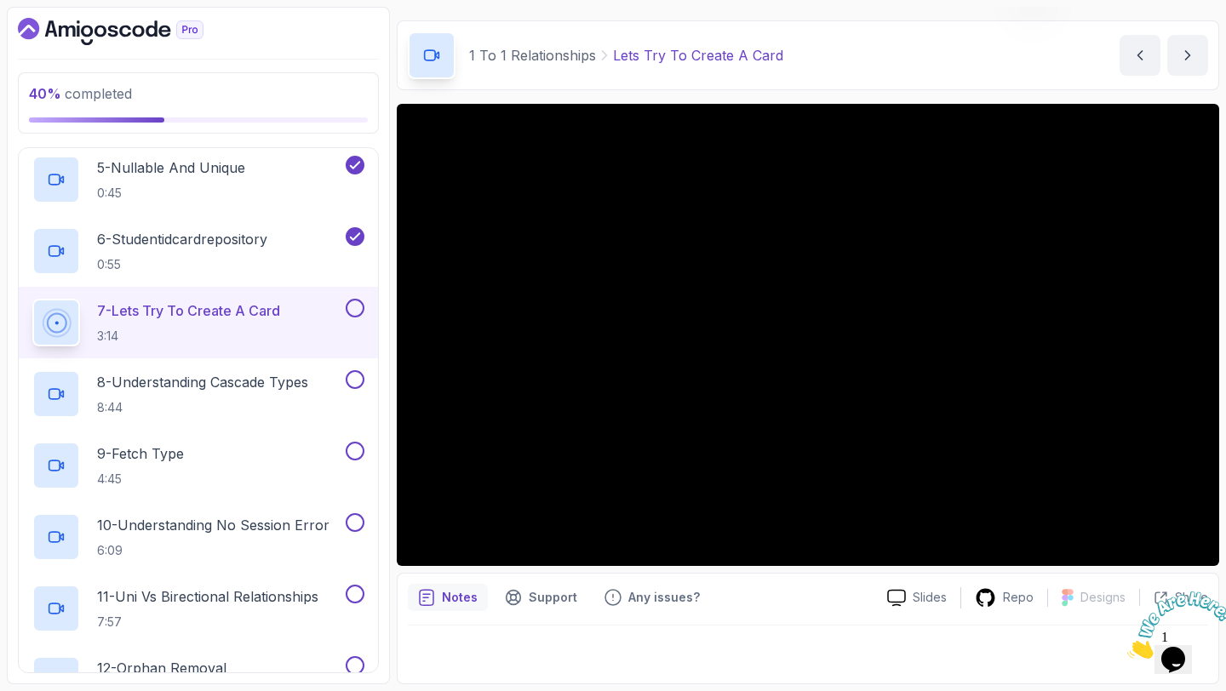
click at [646, 53] on p "Lets Try To Create A Card" at bounding box center [698, 55] width 170 height 20
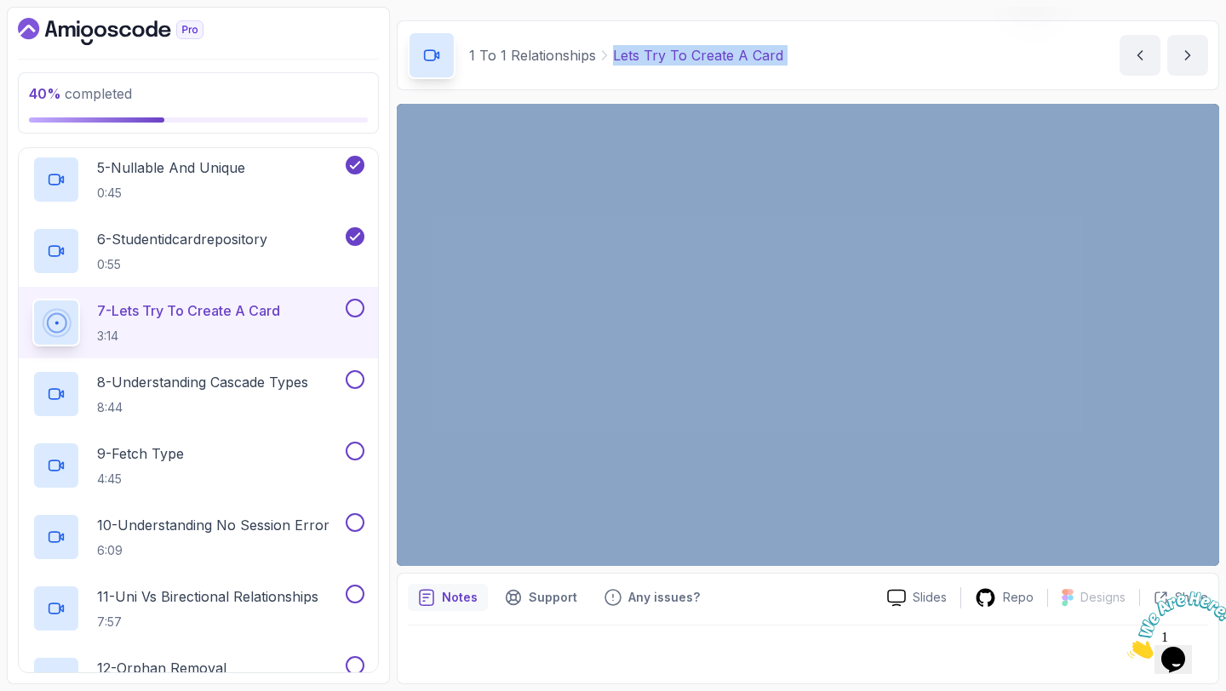
click at [646, 53] on p "Lets Try To Create A Card" at bounding box center [698, 55] width 170 height 20
click at [877, 49] on div "1 To 1 Relationships Lets Try To Create A Card Lets Try To Create A Card by [PE…" at bounding box center [808, 55] width 822 height 70
